Goal: Transaction & Acquisition: Purchase product/service

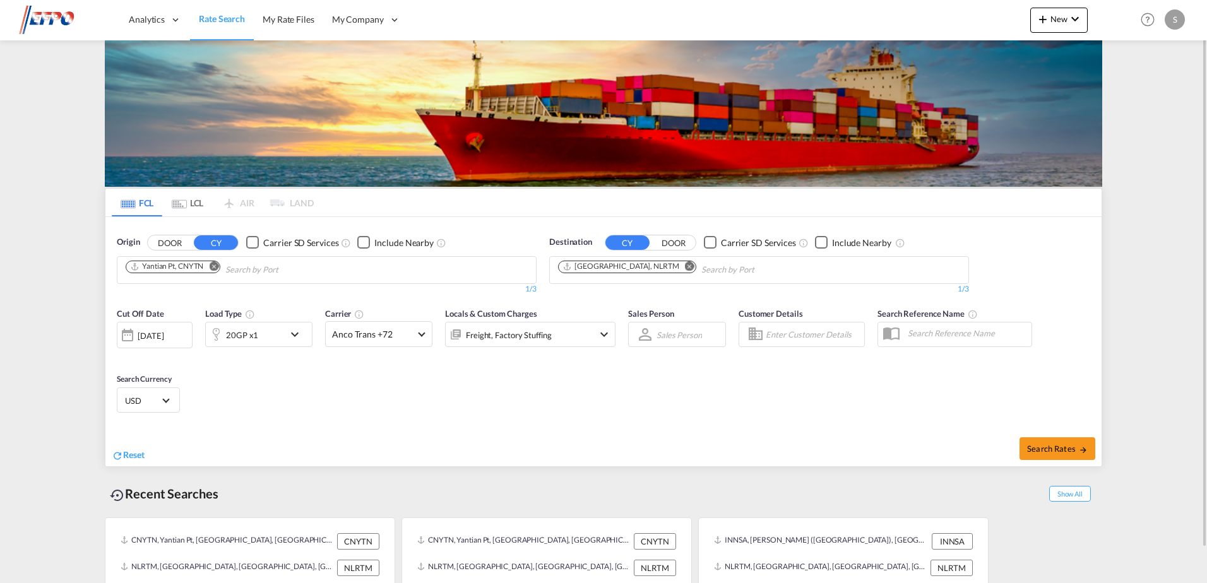
drag, startPoint x: 222, startPoint y: 266, endPoint x: 205, endPoint y: 274, distance: 18.9
click at [220, 266] on button "Remove" at bounding box center [210, 267] width 19 height 13
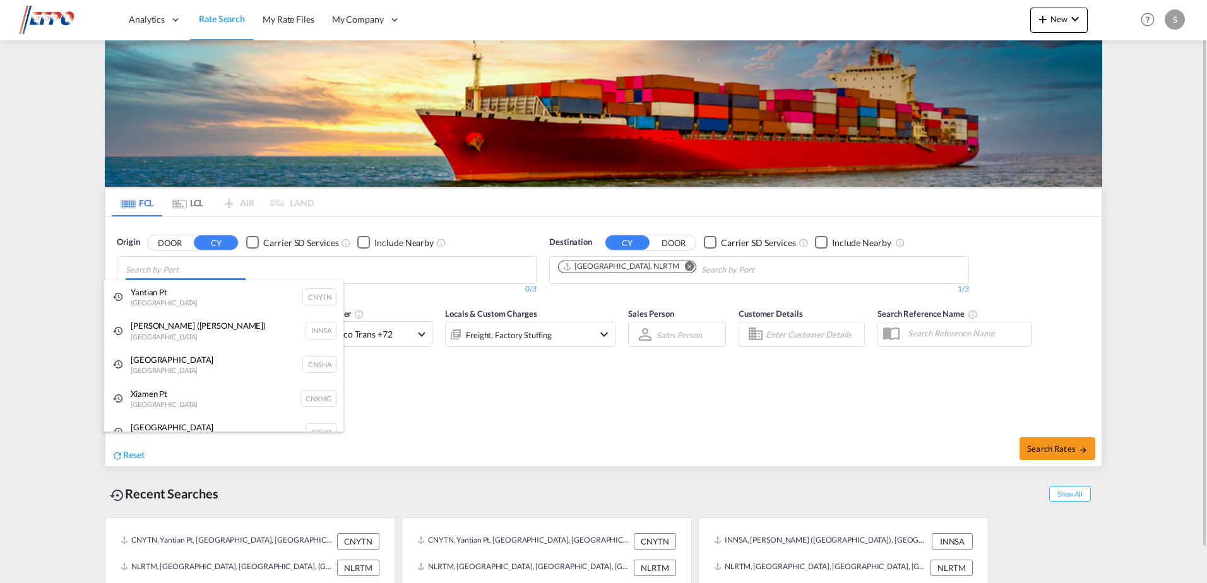
click at [158, 273] on body "Analytics Dashboard Reports Rate Search My Rate Files My Company" at bounding box center [603, 291] width 1207 height 583
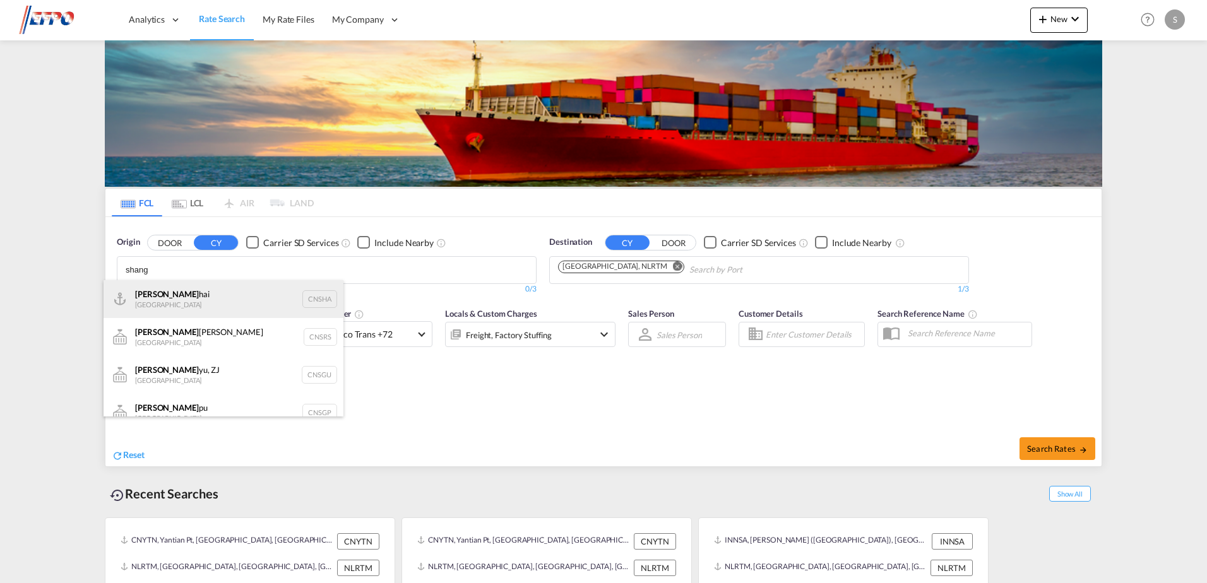
type input "shang"
click at [167, 299] on div "Shang hai China CNSHA" at bounding box center [224, 299] width 240 height 38
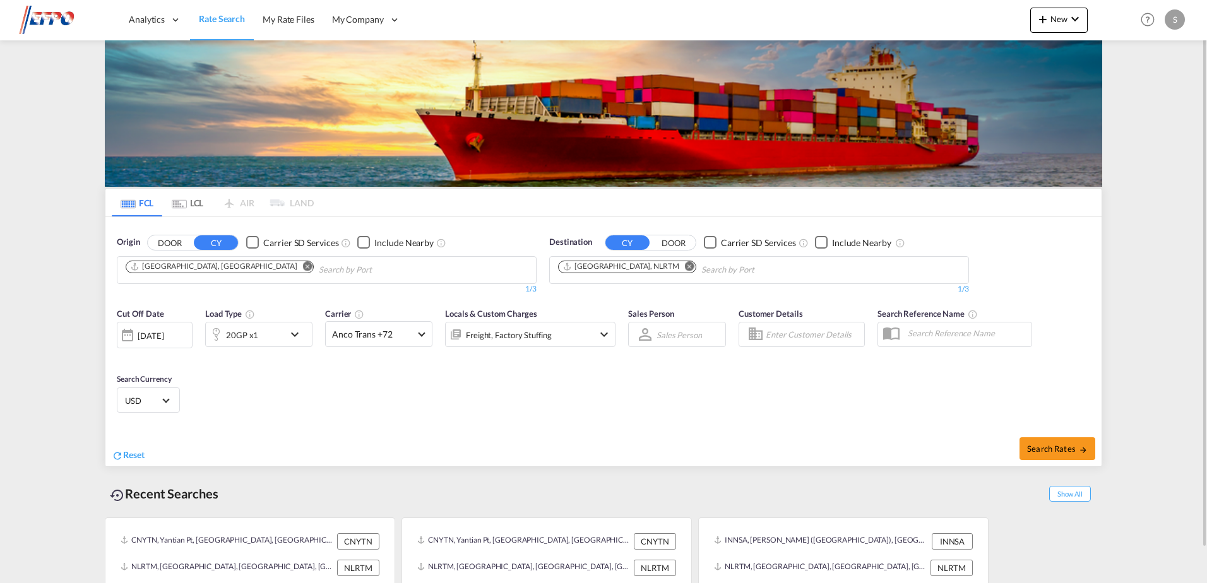
click at [300, 338] on md-icon "icon-chevron-down" at bounding box center [297, 334] width 21 height 15
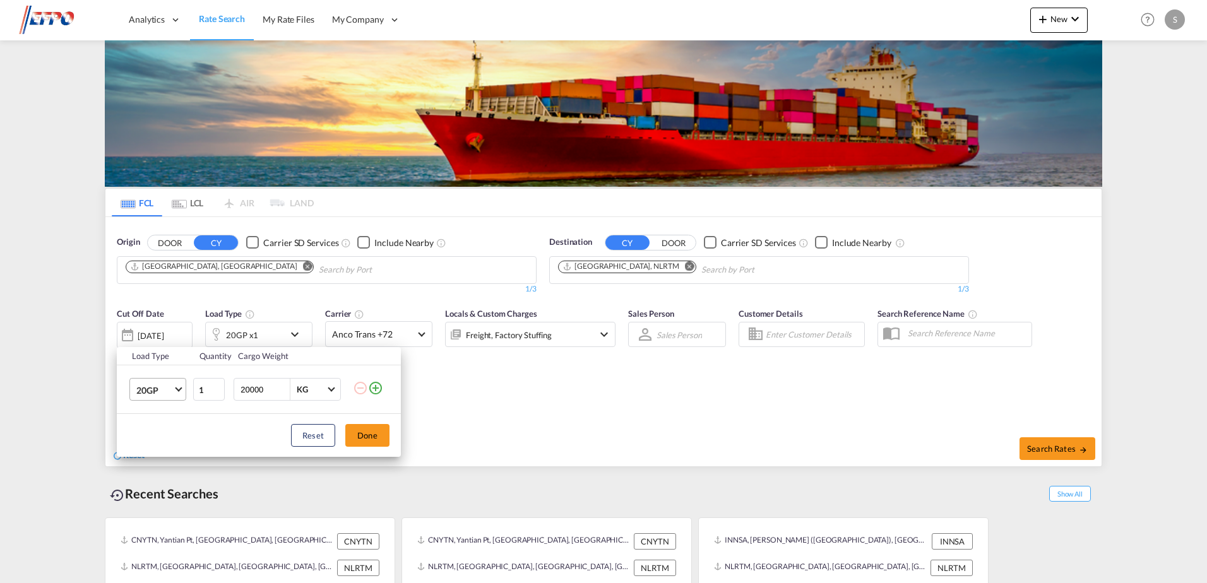
click at [176, 394] on md-select-value "20GP" at bounding box center [160, 389] width 51 height 21
click at [165, 439] on md-option "40HC" at bounding box center [169, 451] width 86 height 30
click at [1062, 460] on div "Load Type Quantity Cargo Weight 40HC 1 20000 KG KG Load type addition is restri…" at bounding box center [603, 291] width 1207 height 583
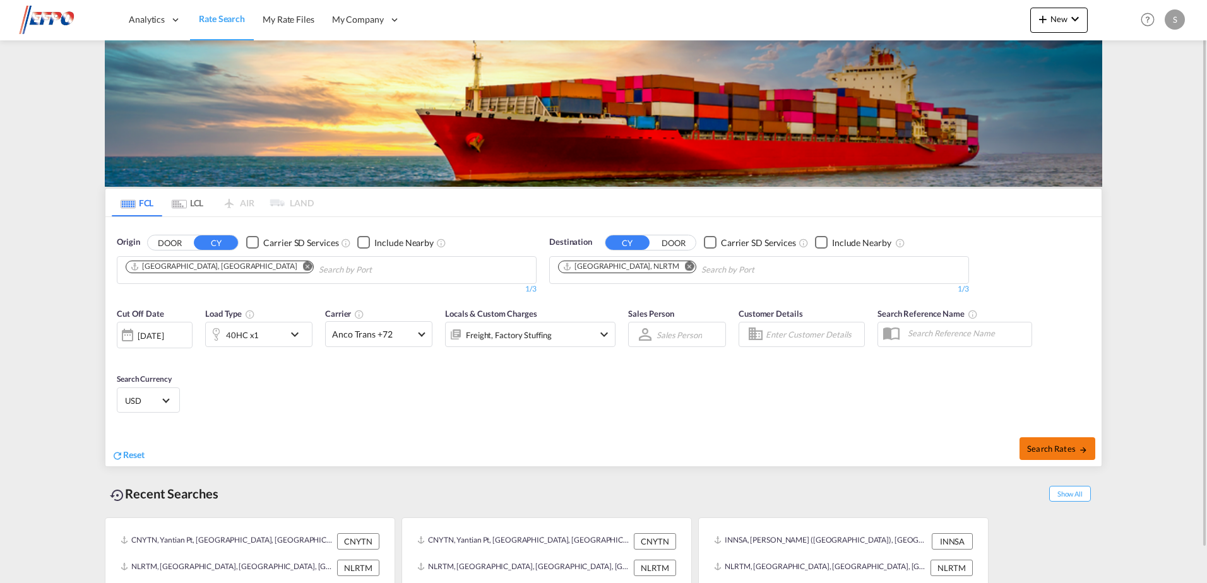
click at [1029, 451] on span "Search Rates" at bounding box center [1057, 449] width 61 height 10
type input "CNSHA to NLRTM / [DATE]"
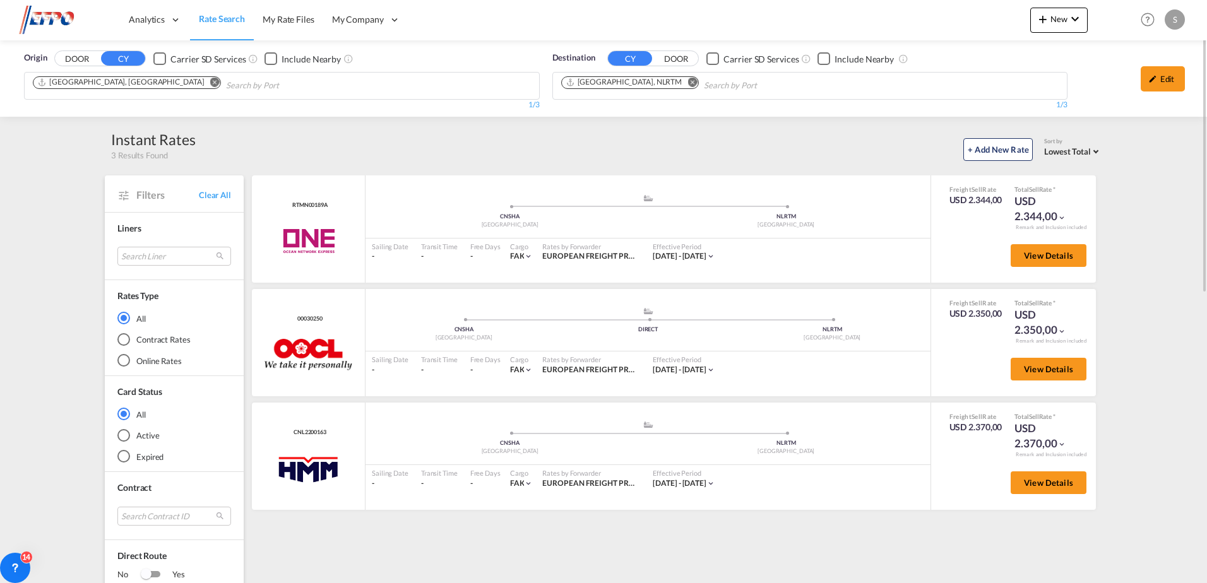
click at [1144, 77] on div "Edit" at bounding box center [1163, 78] width 44 height 25
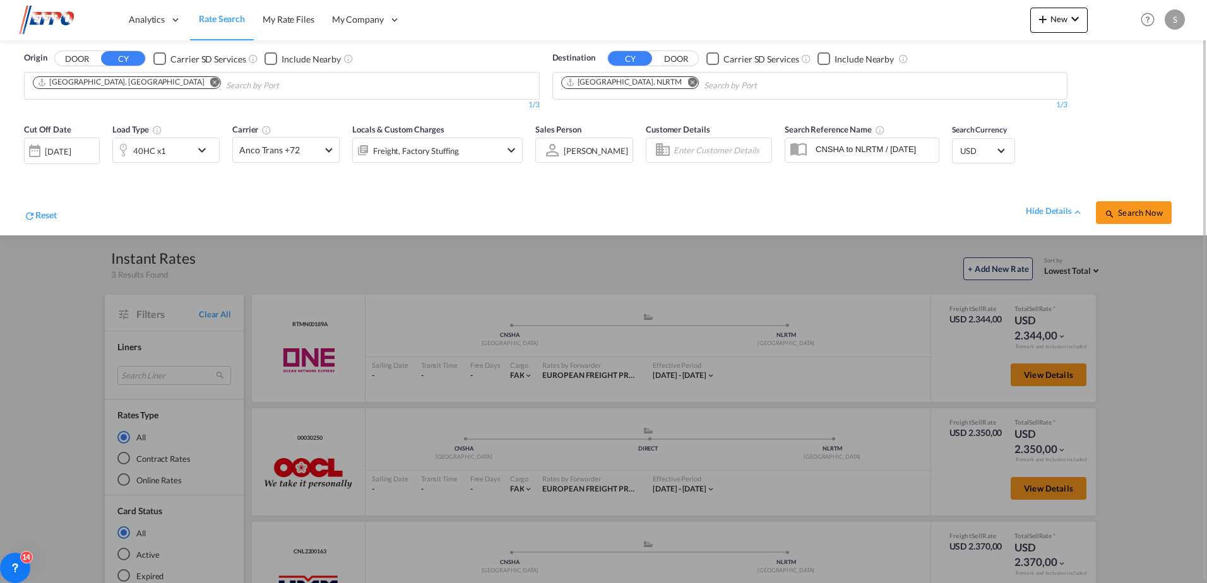
click at [177, 152] on div "40HC x1" at bounding box center [152, 150] width 78 height 25
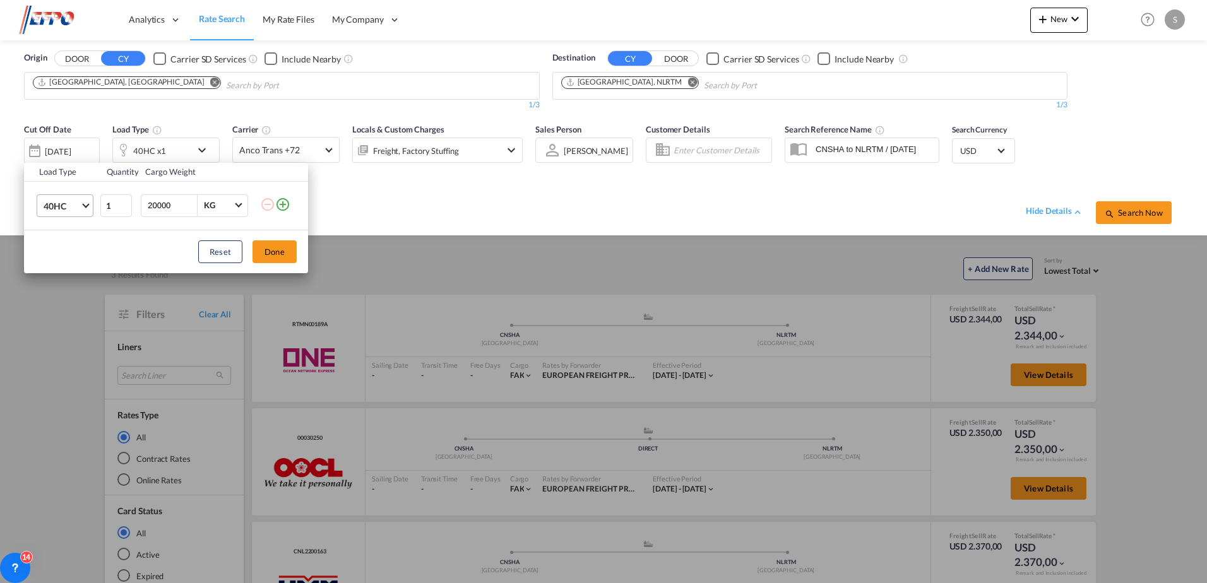
click at [78, 208] on span "40HC" at bounding box center [62, 206] width 37 height 13
click at [73, 154] on md-option "20GP" at bounding box center [76, 145] width 86 height 30
click at [291, 252] on button "Done" at bounding box center [275, 252] width 44 height 23
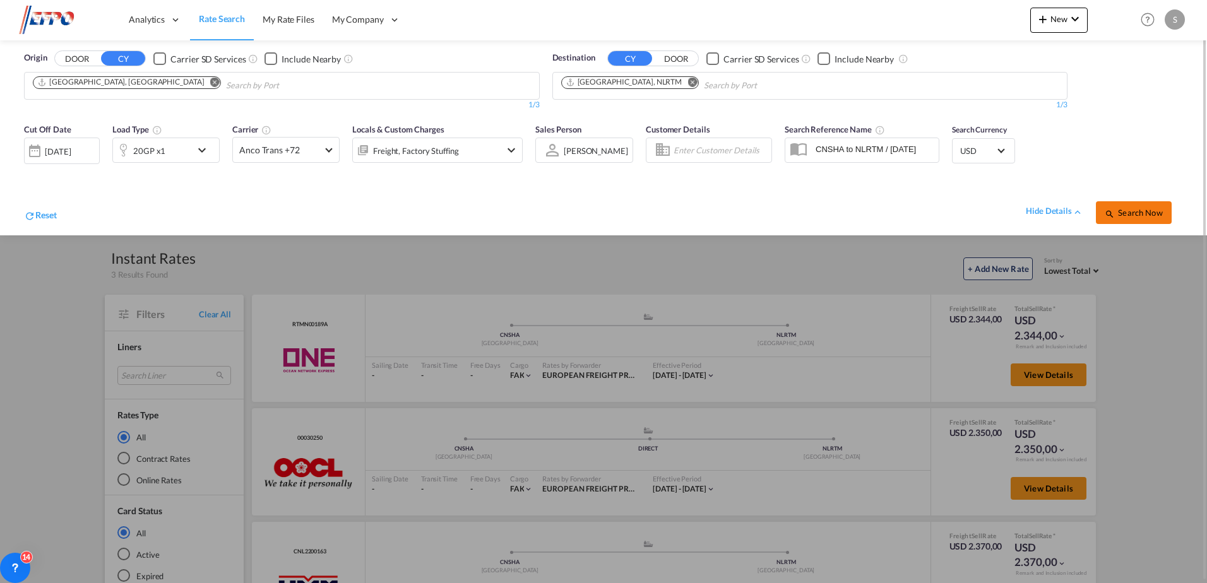
click at [1109, 222] on button "Search Now" at bounding box center [1134, 212] width 76 height 23
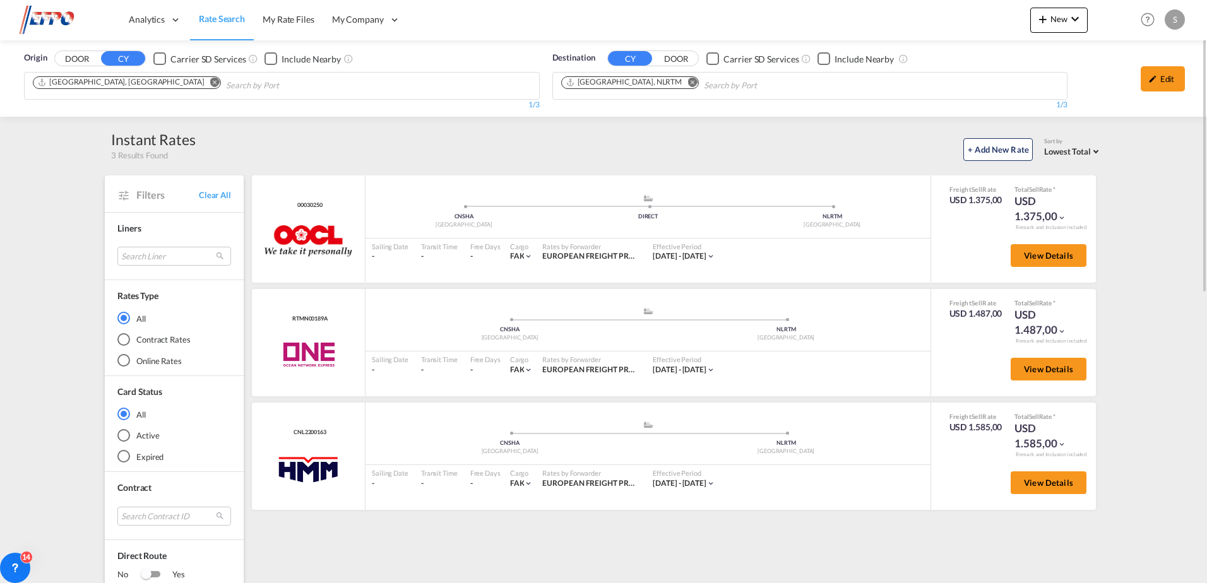
drag, startPoint x: 1170, startPoint y: 203, endPoint x: 1164, endPoint y: 194, distance: 11.4
